Goal: Information Seeking & Learning: Learn about a topic

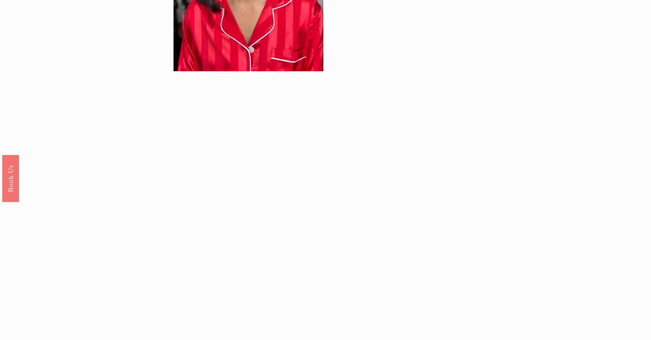
scroll to position [646, 0]
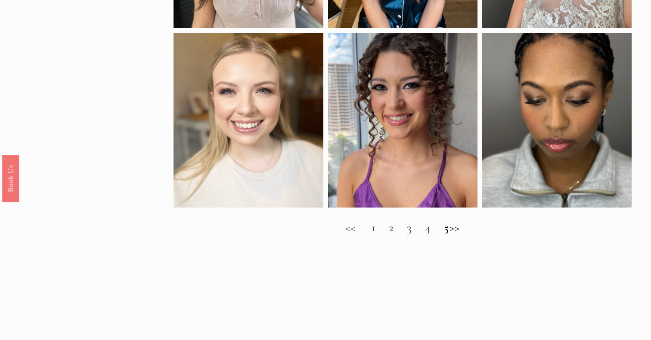
scroll to position [882, 0]
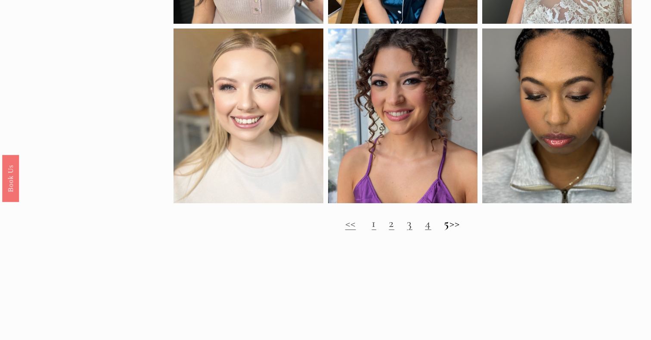
click at [466, 226] on h2 "<< 1 2 3 4 5 >>" at bounding box center [403, 223] width 458 height 14
click at [372, 224] on link "1" at bounding box center [374, 222] width 4 height 15
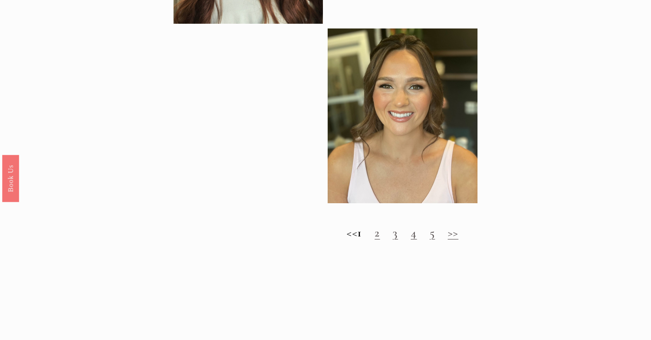
scroll to position [848, 0]
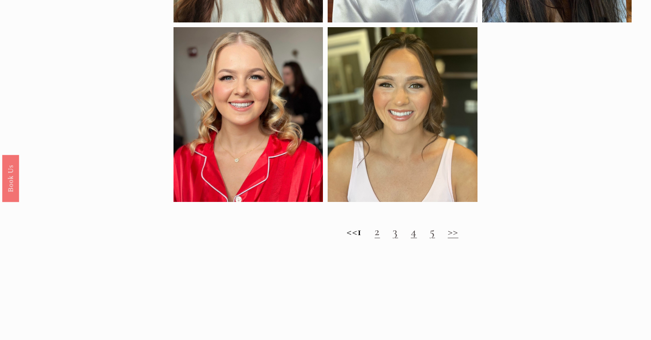
click at [380, 231] on link "2" at bounding box center [377, 231] width 5 height 15
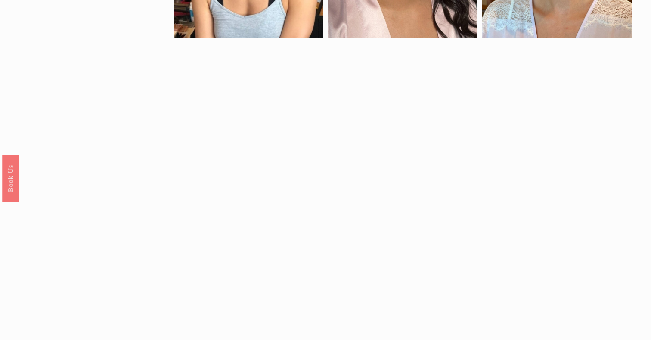
scroll to position [588, 0]
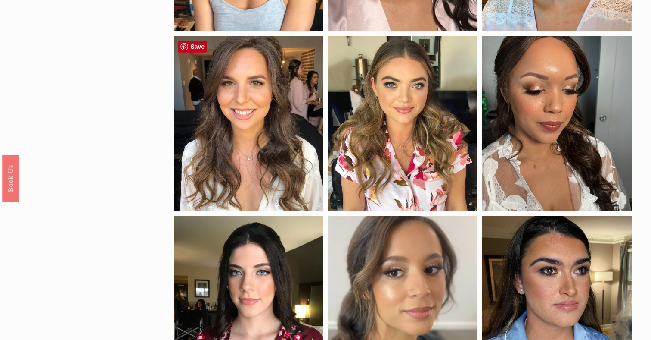
click at [274, 83] on div at bounding box center [249, 123] width 150 height 174
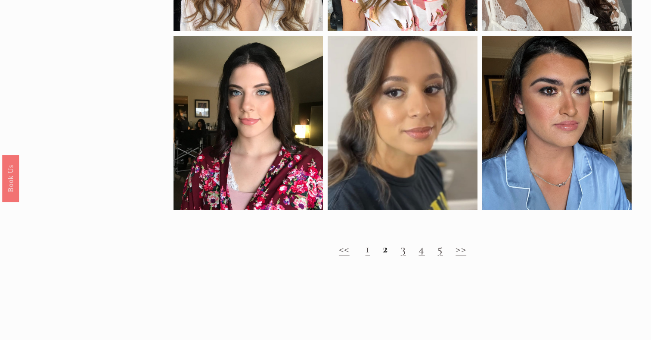
scroll to position [770, 0]
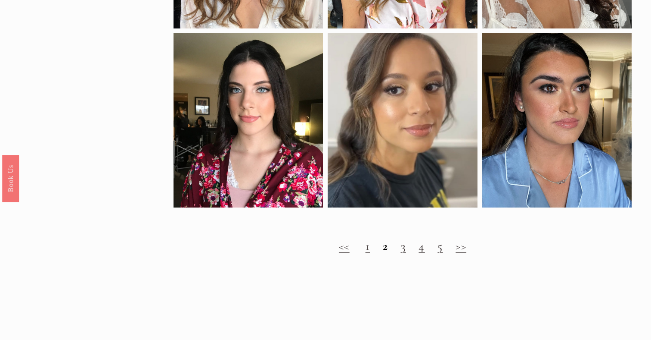
click at [465, 250] on link ">>" at bounding box center [461, 245] width 11 height 15
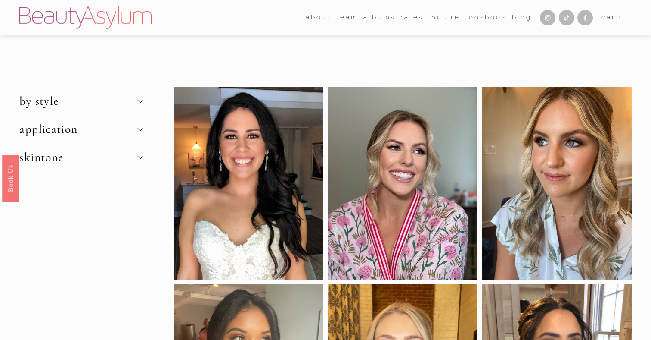
click at [131, 100] on span "by style" at bounding box center [78, 101] width 118 height 15
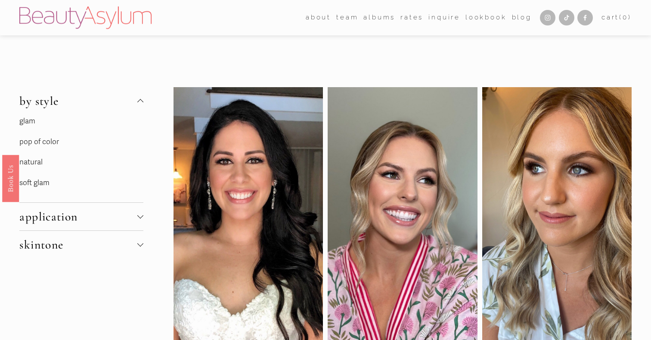
click at [131, 100] on span "by style" at bounding box center [78, 101] width 118 height 15
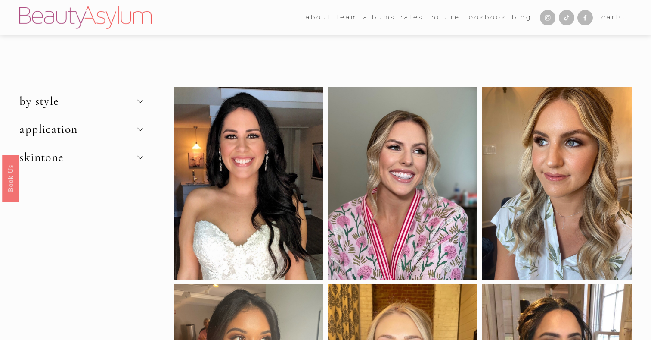
click at [131, 100] on span "by style" at bounding box center [78, 101] width 118 height 15
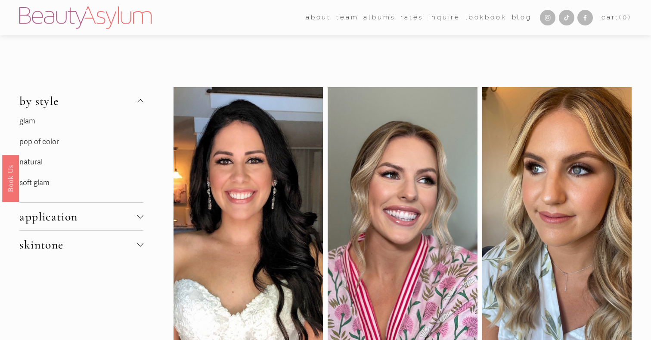
click at [33, 161] on p "natural" at bounding box center [81, 162] width 124 height 13
click at [139, 94] on button "by style" at bounding box center [81, 101] width 124 height 28
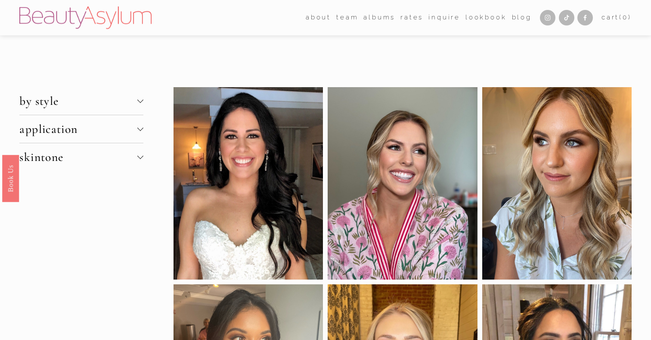
click at [72, 129] on span "application" at bounding box center [78, 129] width 118 height 15
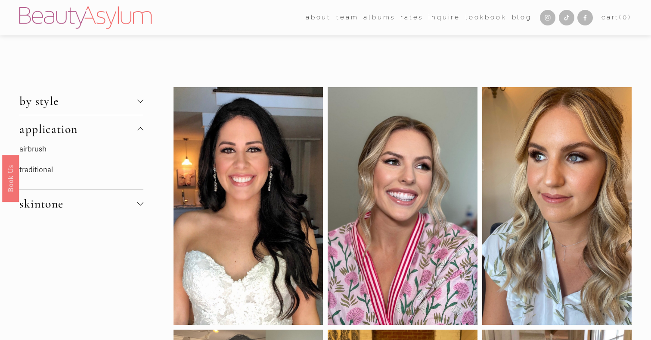
click at [70, 129] on span "application" at bounding box center [78, 129] width 118 height 15
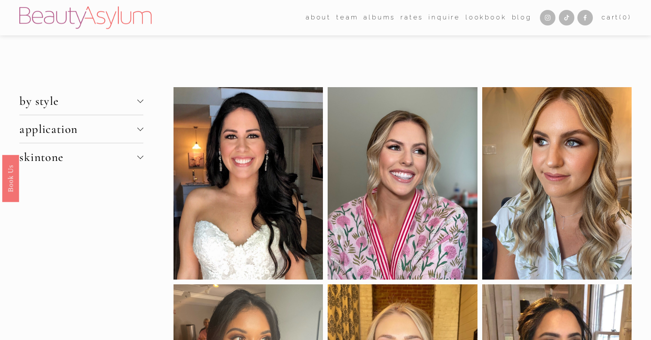
click at [69, 158] on span "skintone" at bounding box center [78, 157] width 118 height 15
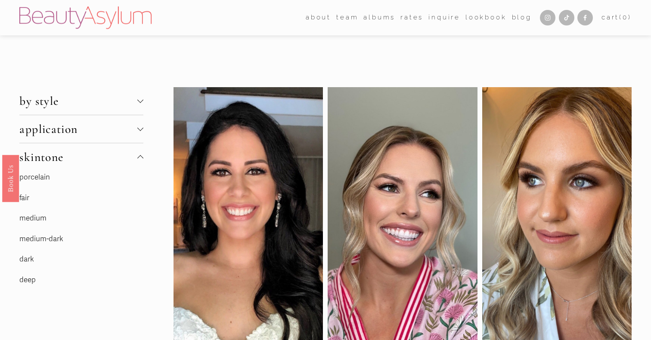
click at [69, 158] on span "skintone" at bounding box center [78, 157] width 118 height 15
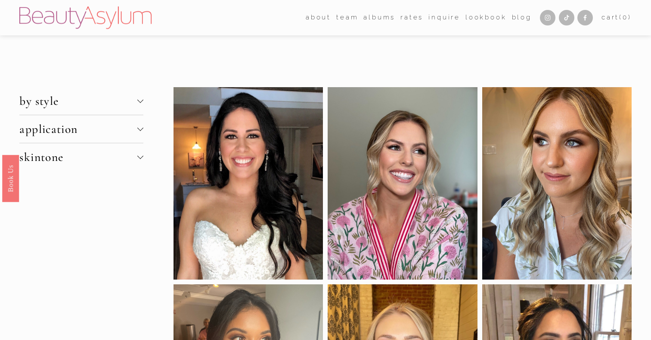
click at [52, 109] on button "by style" at bounding box center [81, 101] width 124 height 28
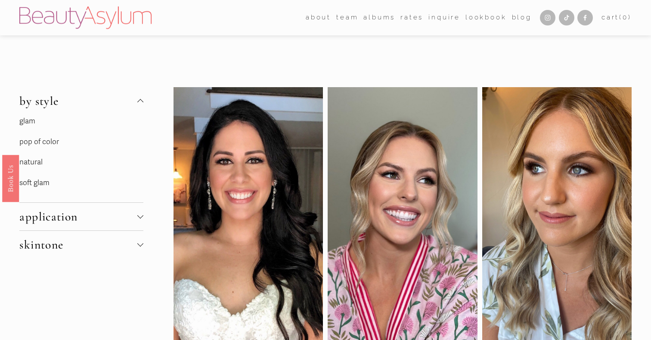
click at [28, 122] on p "glam" at bounding box center [81, 121] width 124 height 13
click at [34, 138] on p "pop of color" at bounding box center [81, 141] width 124 height 13
click at [34, 161] on p "natural" at bounding box center [81, 162] width 124 height 13
click at [34, 189] on div "glam pop of color natural soft glam" at bounding box center [81, 158] width 124 height 87
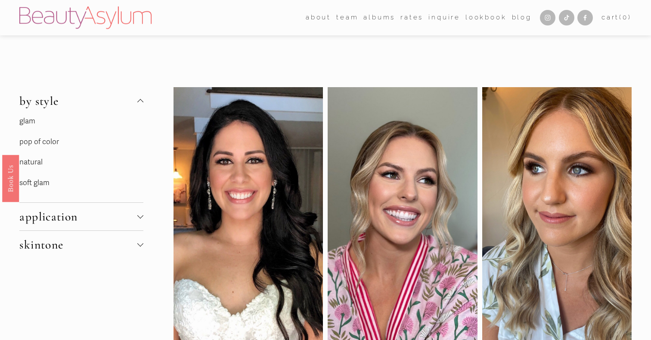
click at [408, 20] on link "Rates" at bounding box center [412, 17] width 23 height 13
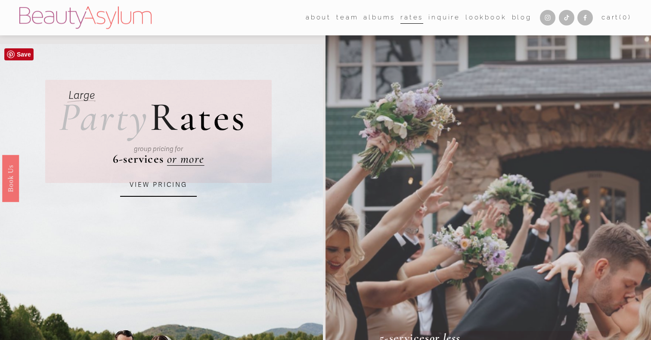
click at [171, 183] on link "VIEW PRICING" at bounding box center [158, 184] width 77 height 23
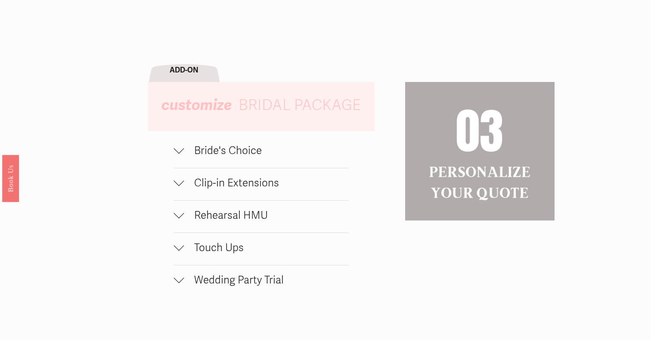
scroll to position [773, 0]
